Goal: Task Accomplishment & Management: Complete application form

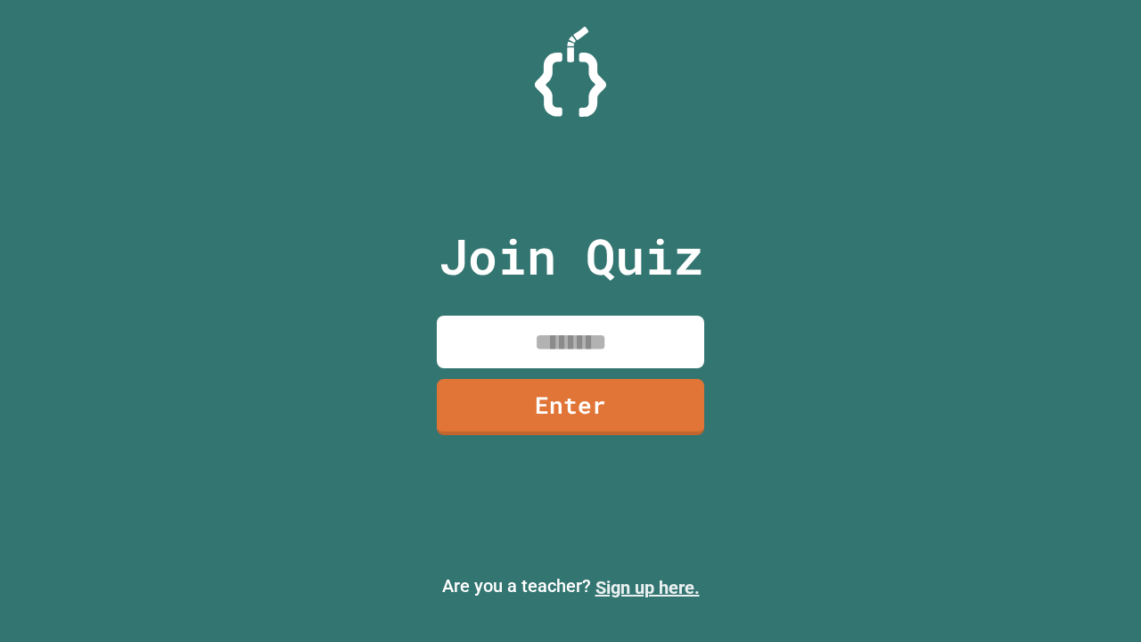
click at [647, 587] on link "Sign up here." at bounding box center [647, 587] width 104 height 21
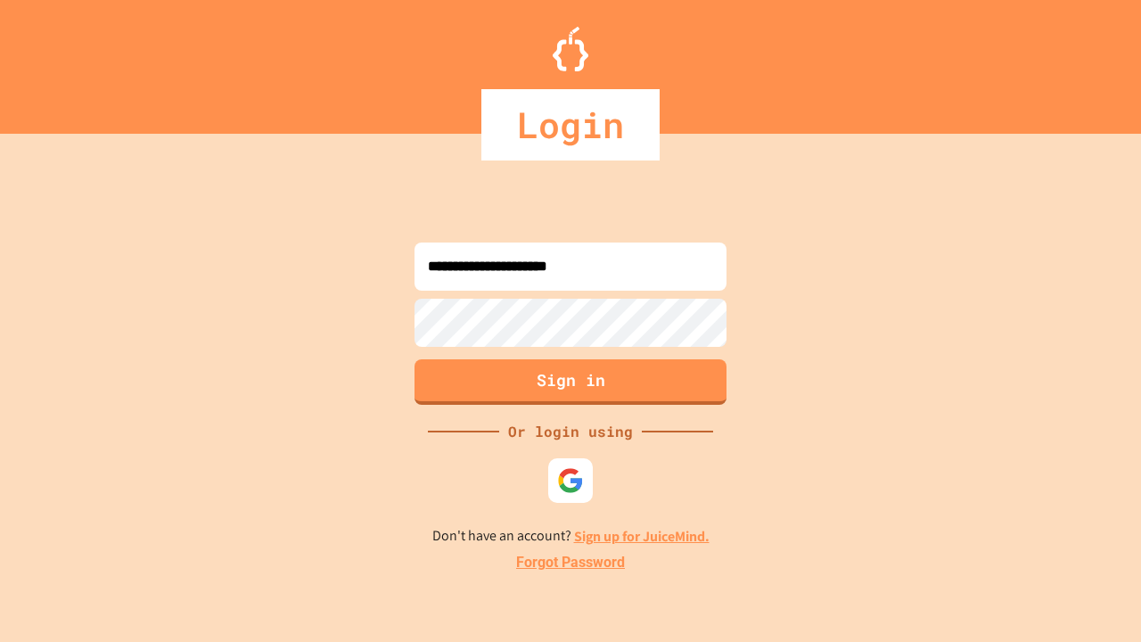
type input "**********"
